Goal: Transaction & Acquisition: Purchase product/service

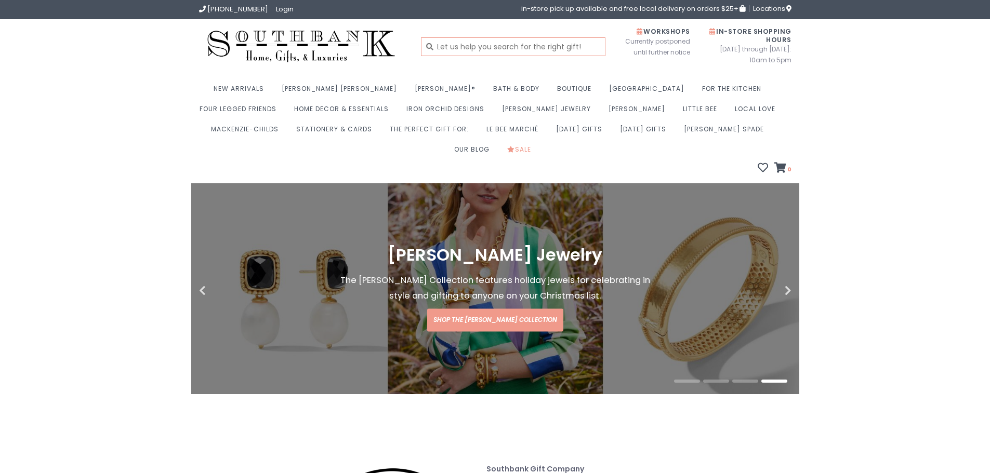
drag, startPoint x: 474, startPoint y: 46, endPoint x: 467, endPoint y: 45, distance: 7.3
click at [472, 44] on input "text" at bounding box center [513, 46] width 184 height 19
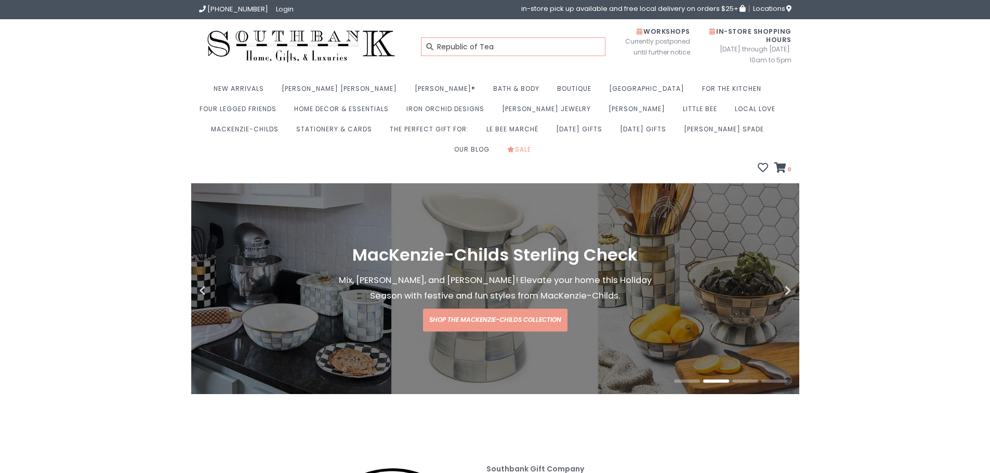
type input "Republic of Tea"
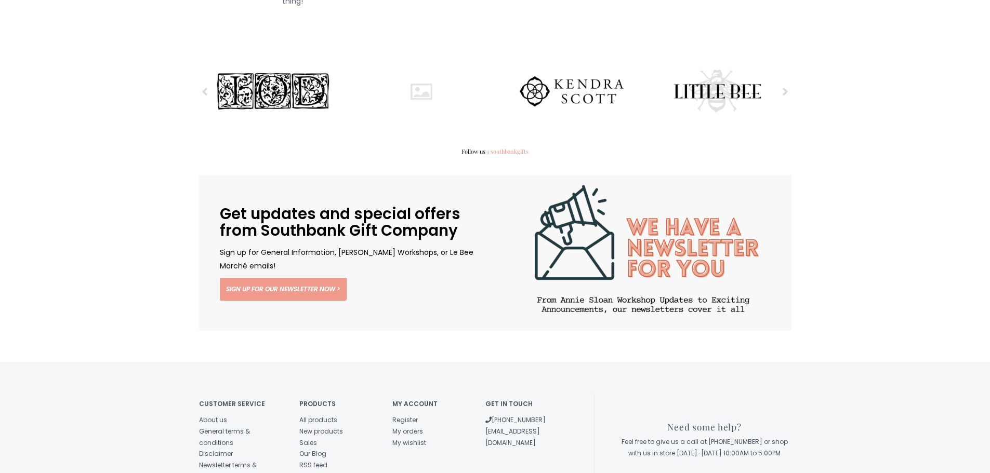
scroll to position [1541, 0]
